Goal: Find contact information: Find contact information

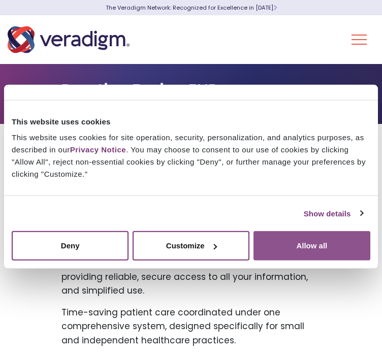
click at [285, 247] on button "Allow all" at bounding box center [311, 245] width 117 height 29
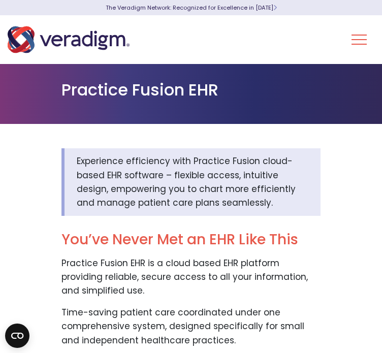
click at [356, 36] on button "Toggle Navigation Menu" at bounding box center [358, 39] width 15 height 26
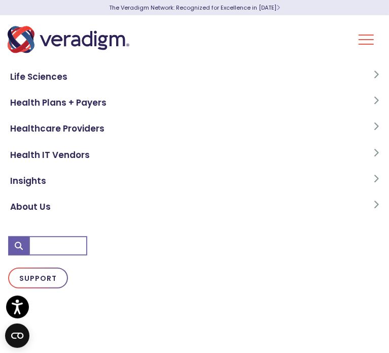
click at [118, 332] on div "Life Sciences Health Plans + Payers Healthcare Providers Health IT Vendors Insi…" at bounding box center [194, 216] width 389 height 304
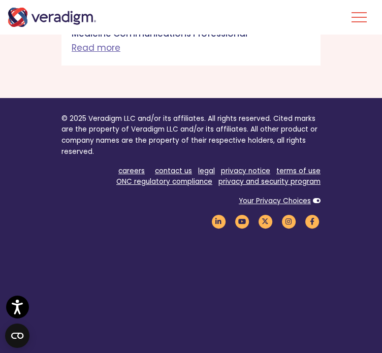
scroll to position [1718, 0]
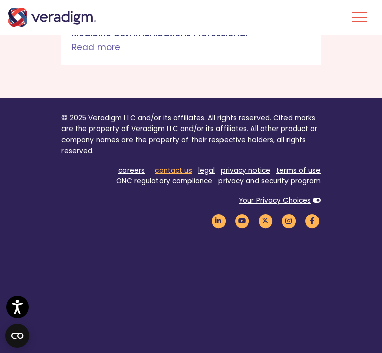
click at [171, 165] on link "contact us" at bounding box center [173, 170] width 37 height 10
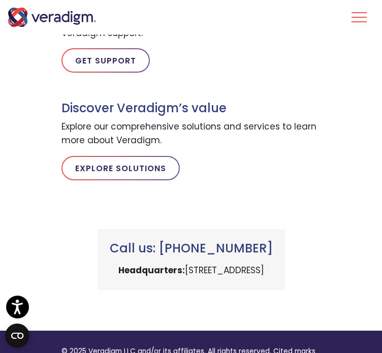
scroll to position [710, 0]
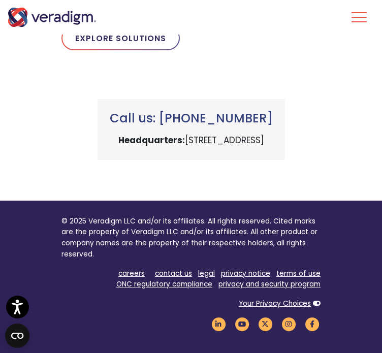
drag, startPoint x: 217, startPoint y: 154, endPoint x: 135, endPoint y: 134, distance: 83.4
click at [135, 134] on p "Headquarters: [STREET_ADDRESS]" at bounding box center [191, 140] width 163 height 14
copy p "[STREET_ADDRESS]"
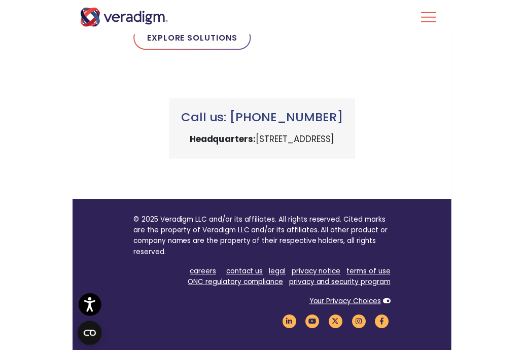
scroll to position [525, 0]
